Goal: Task Accomplishment & Management: Complete application form

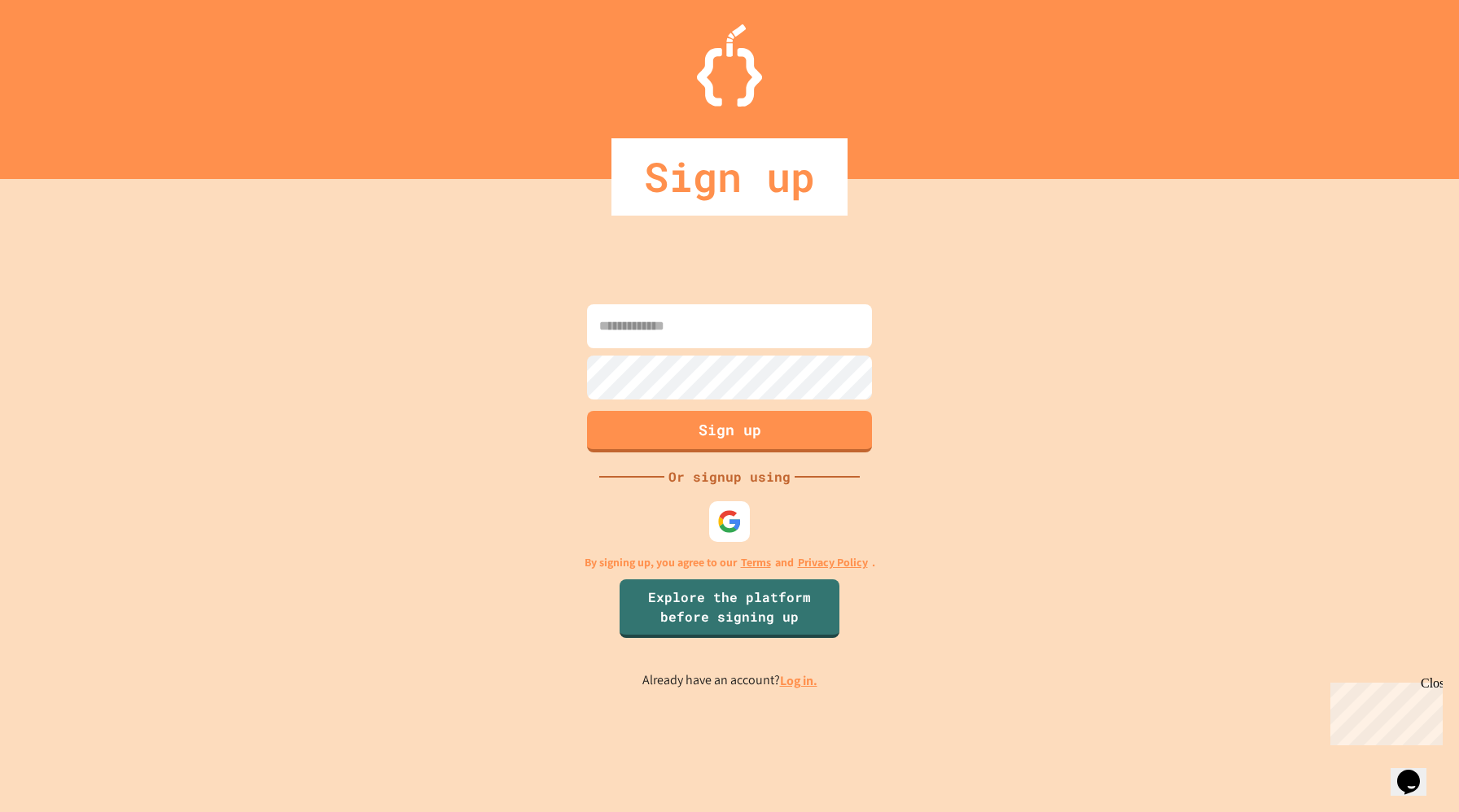
click at [706, 334] on input at bounding box center [729, 326] width 285 height 44
type input "*"
type input "**********"
click at [802, 682] on link "Log in." at bounding box center [799, 681] width 37 height 17
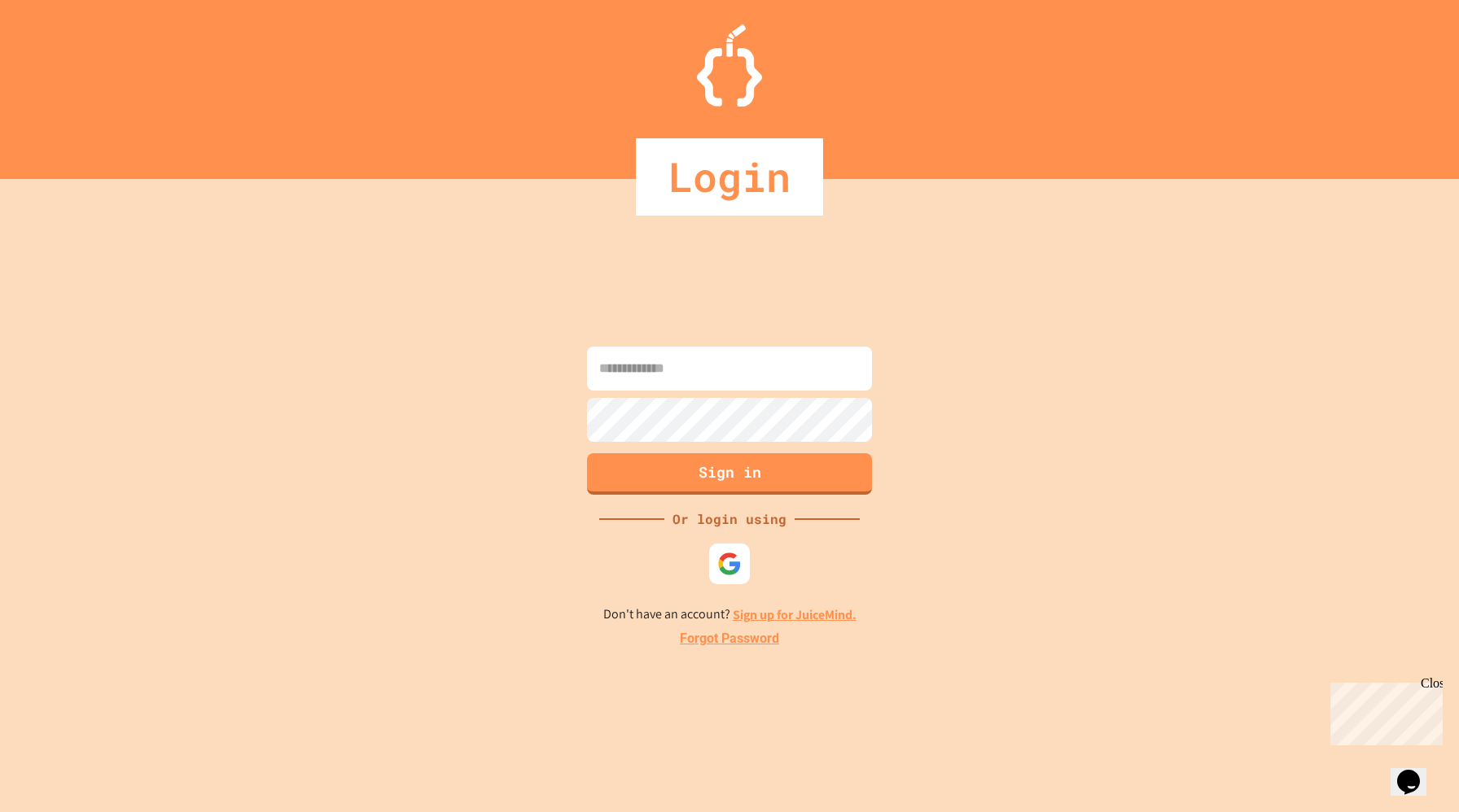
click at [741, 381] on input at bounding box center [729, 369] width 285 height 44
type input "*"
type input "**********"
click at [713, 474] on button "Sign in" at bounding box center [729, 472] width 291 height 43
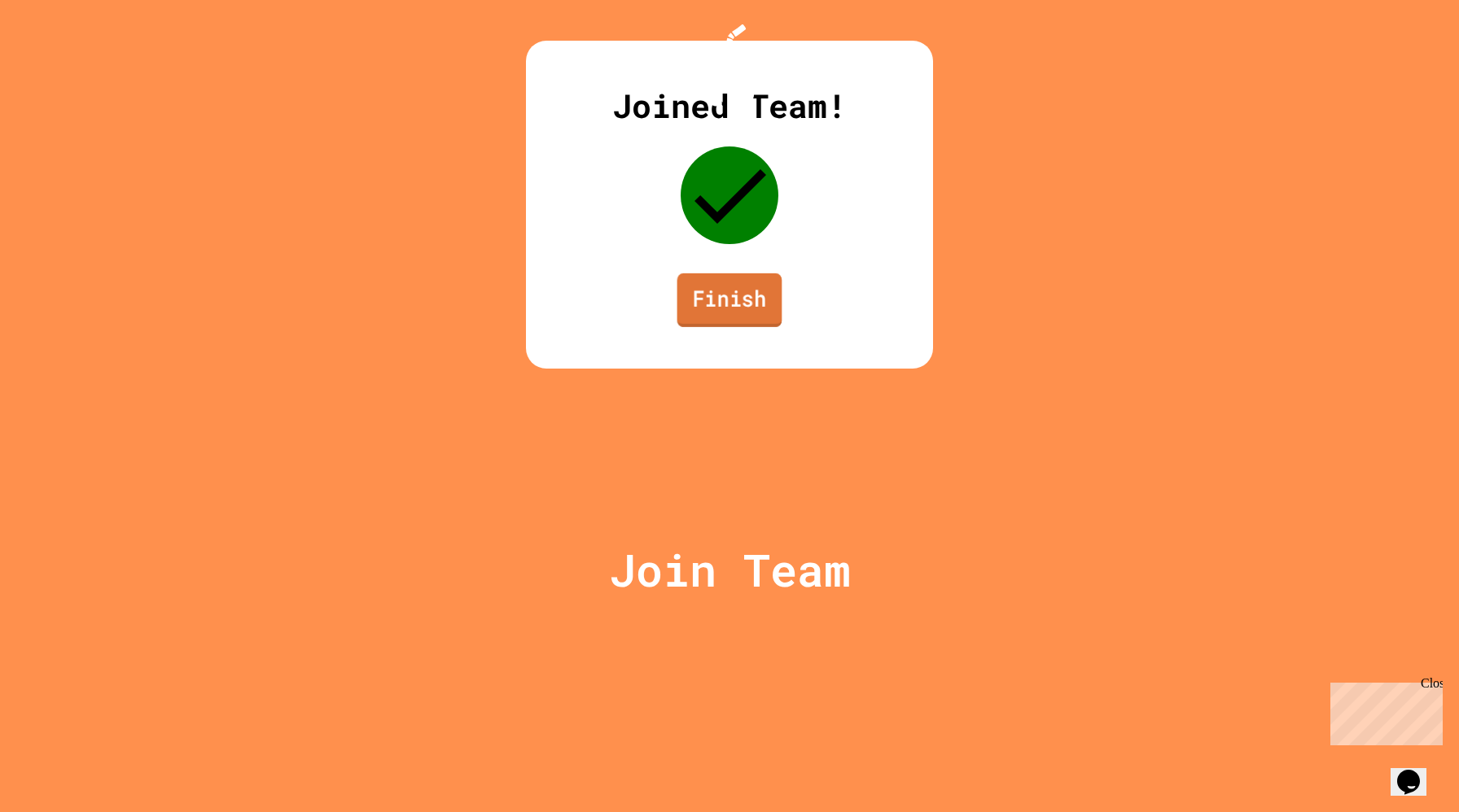
click at [726, 327] on link "Finish" at bounding box center [729, 300] width 105 height 54
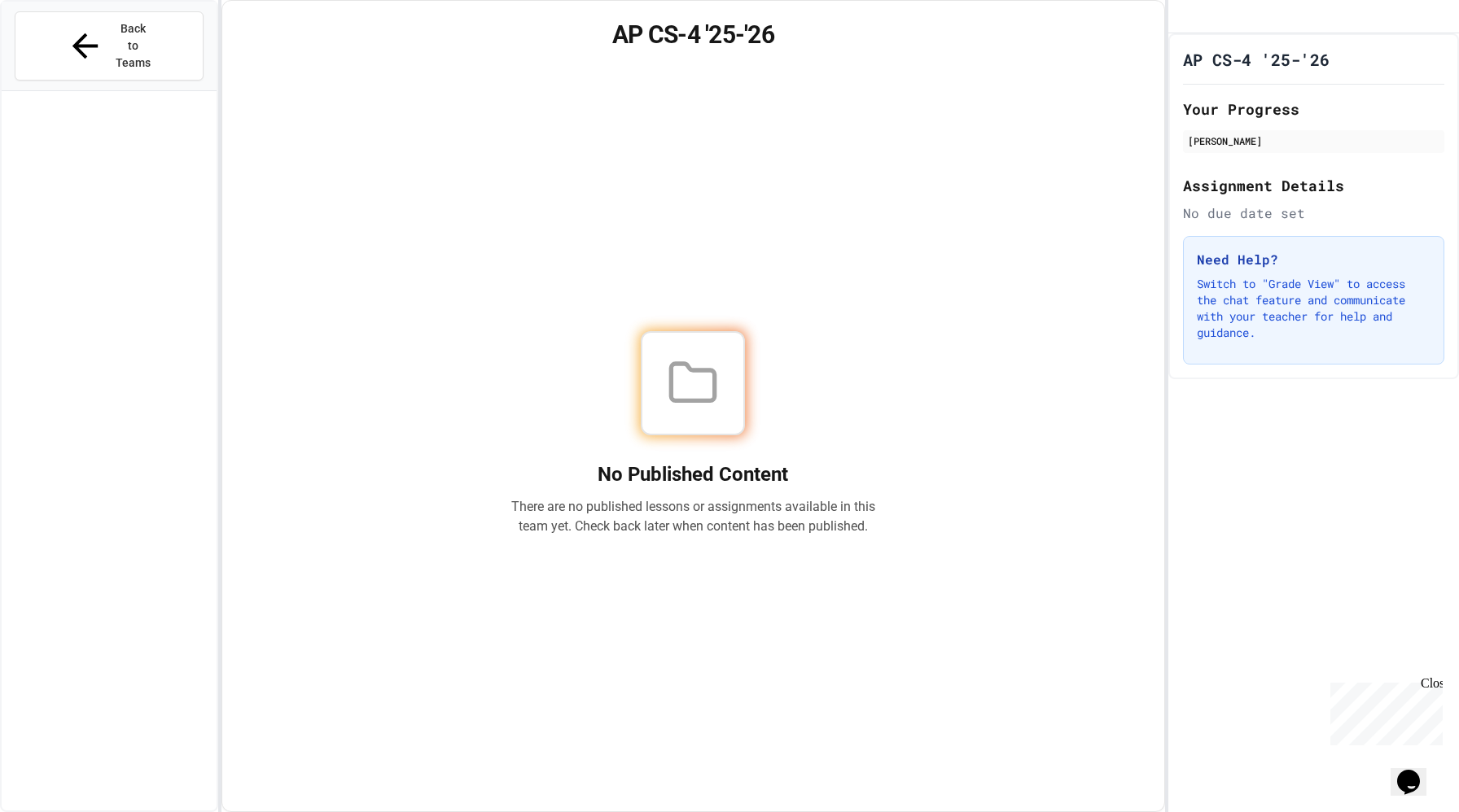
click at [1181, 17] on icon "My Account" at bounding box center [1181, 17] width 0 height 0
click at [1219, 811] on div at bounding box center [729, 812] width 1459 height 0
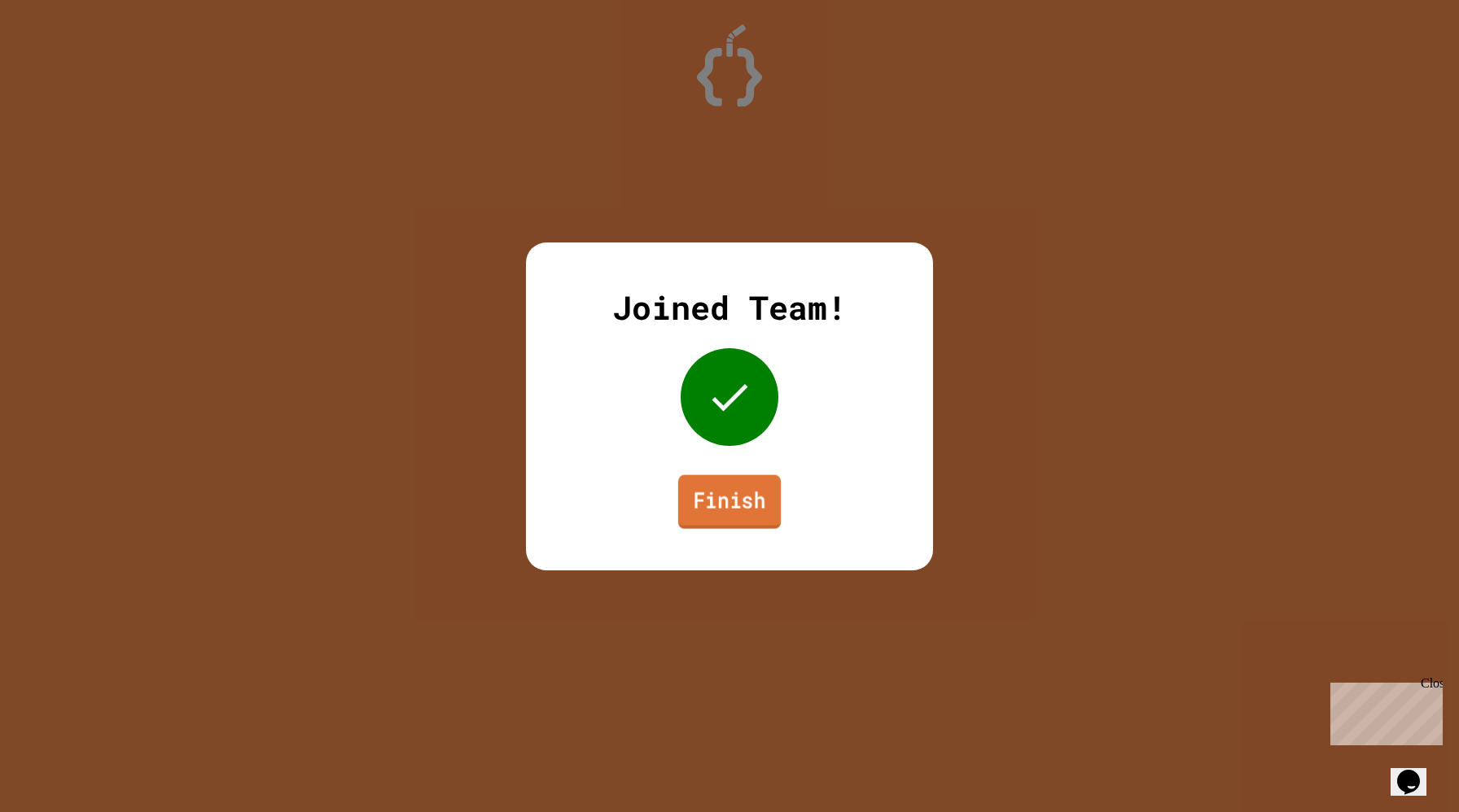
click at [722, 518] on link "Finish" at bounding box center [729, 501] width 102 height 54
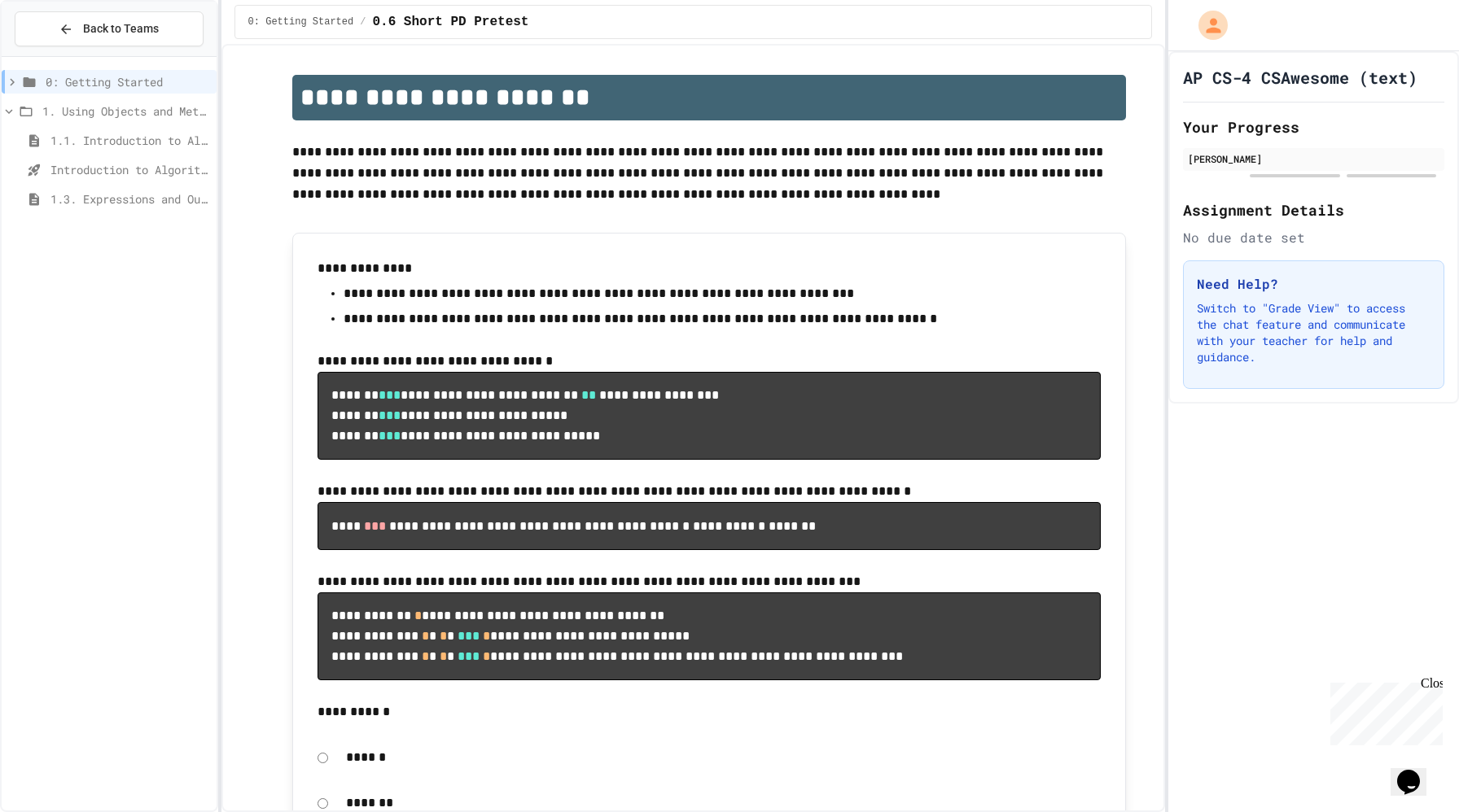
click at [122, 139] on span "1.1. Introduction to Algorithms, Programming, and Compilers" at bounding box center [130, 141] width 160 height 17
